Goal: Understand process/instructions: Learn how to perform a task or action

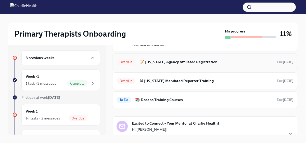
scroll to position [55, 0]
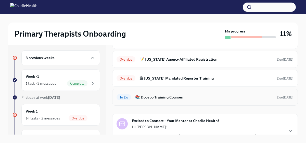
click at [156, 98] on h6 "📚 Docebo Training Courses" at bounding box center [204, 97] width 138 height 6
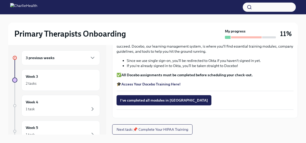
scroll to position [9, 0]
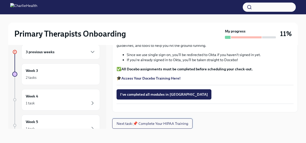
click at [154, 124] on span "Next task : 📌 Complete Your HIPAA Training" at bounding box center [153, 123] width 72 height 5
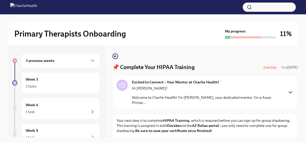
click at [291, 90] on icon "button" at bounding box center [290, 92] width 6 height 6
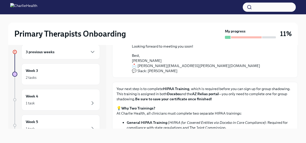
scroll to position [92, 0]
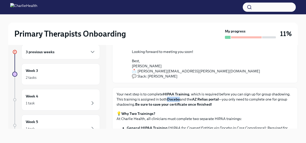
drag, startPoint x: 181, startPoint y: 99, endPoint x: 168, endPoint y: 99, distance: 13.0
click at [168, 99] on p "Your next step is to complete HIPAA Training , which is required before you can…" at bounding box center [205, 98] width 177 height 15
copy strong "Docebo"
click at [263, 6] on button "button" at bounding box center [269, 7] width 53 height 9
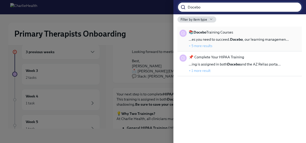
type input "Docebo"
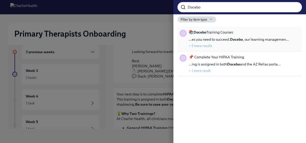
click at [200, 45] on button "+ 5 more results" at bounding box center [201, 46] width 24 height 4
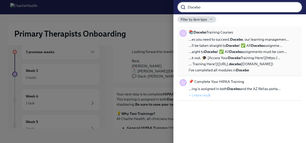
click at [205, 5] on input "Docebo" at bounding box center [245, 7] width 114 height 10
click at [131, 45] on div at bounding box center [153, 71] width 306 height 143
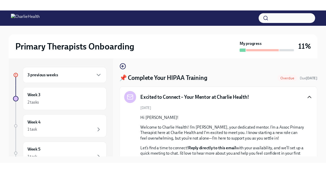
scroll to position [0, 0]
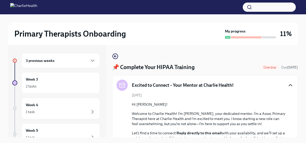
click at [199, 85] on h5 "Excited to Connect – Your Mentor at Charlie Health!" at bounding box center [183, 85] width 102 height 6
click at [288, 84] on icon "button" at bounding box center [290, 85] width 6 height 6
